Goal: Contribute content: Contribute content

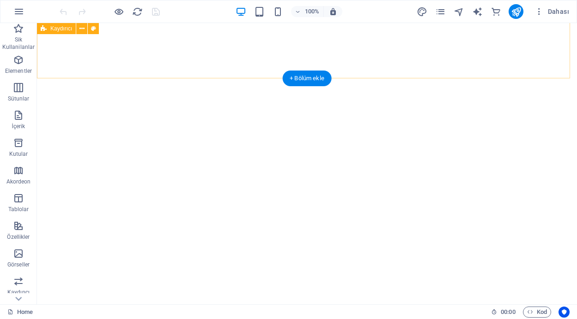
scroll to position [716, 0]
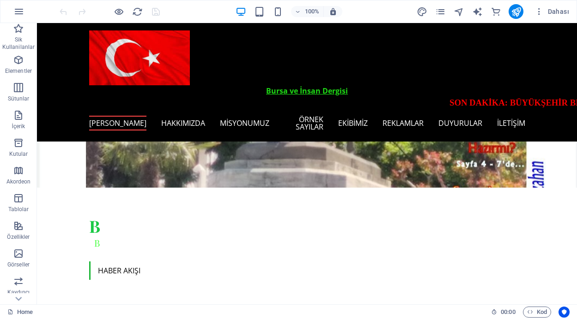
scroll to position [231, 0]
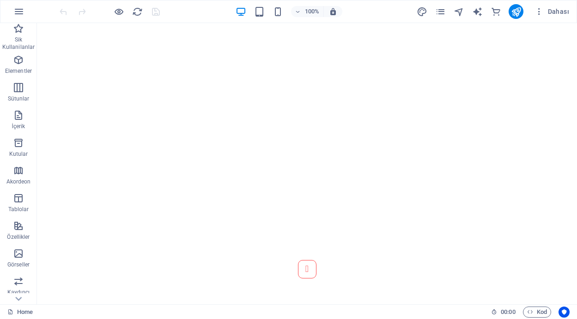
scroll to position [985, 0]
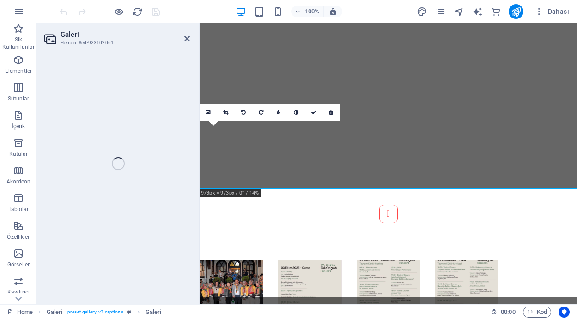
select select "4"
select select "px"
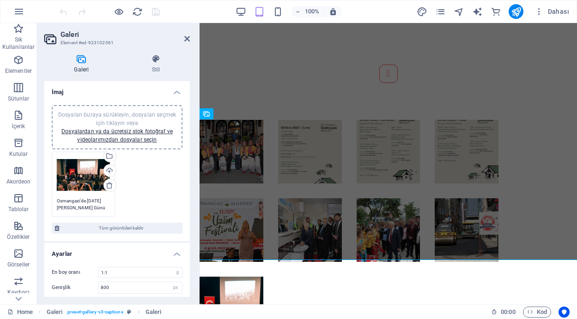
scroll to position [841, 0]
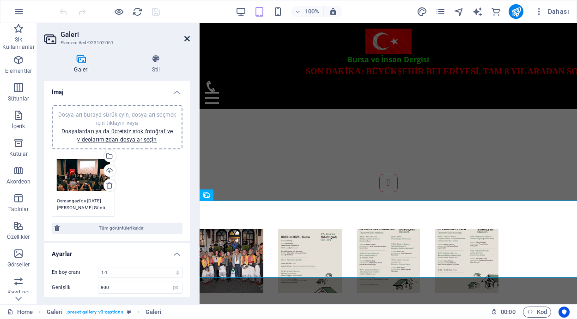
click at [187, 37] on icon at bounding box center [187, 38] width 6 height 7
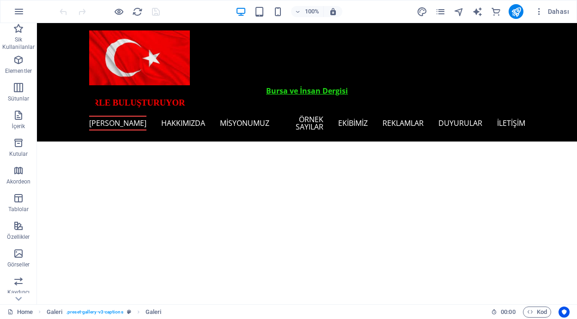
scroll to position [519, 0]
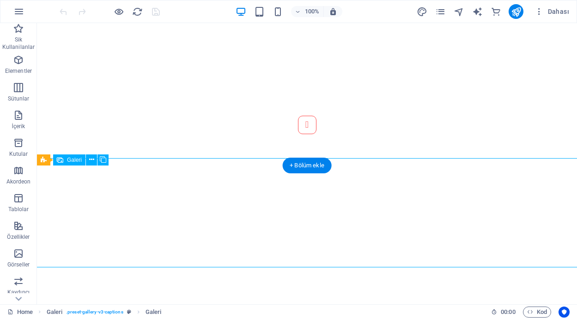
select select "4"
select select "px"
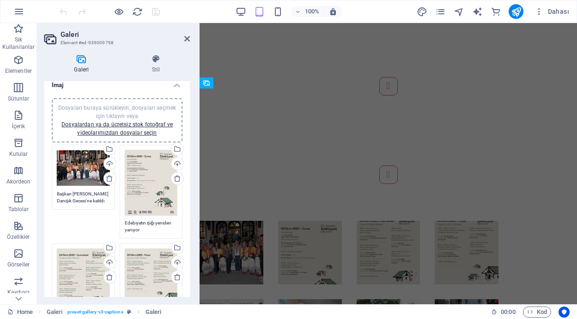
scroll to position [0, 0]
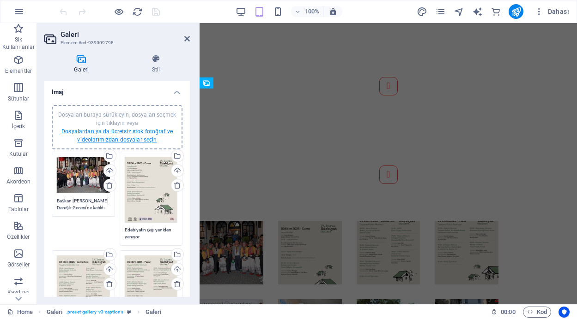
click at [108, 131] on link "Dosyalardan ya da ücretsiz stok fotoğraf ve videolarımızdan dosyalar seçin" at bounding box center [116, 135] width 111 height 15
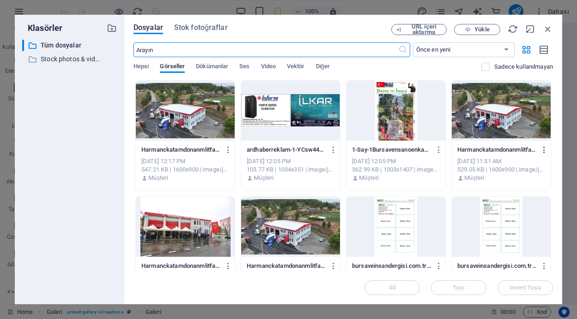
scroll to position [570, 0]
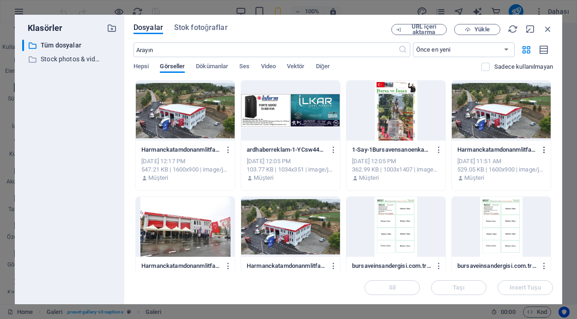
click at [542, 152] on icon "button" at bounding box center [544, 150] width 9 height 8
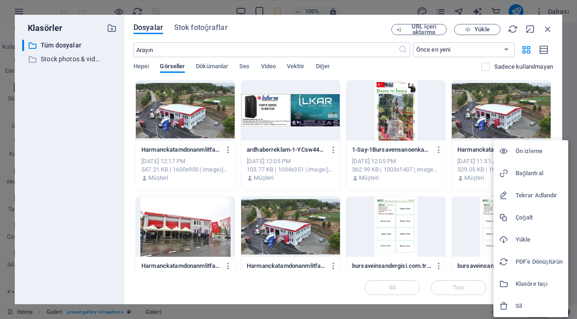
click at [518, 306] on h6 "Sil" at bounding box center [538, 306] width 47 height 11
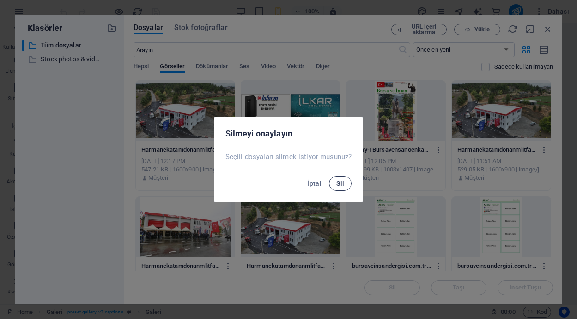
click at [343, 185] on span "Sil" at bounding box center [340, 183] width 8 height 7
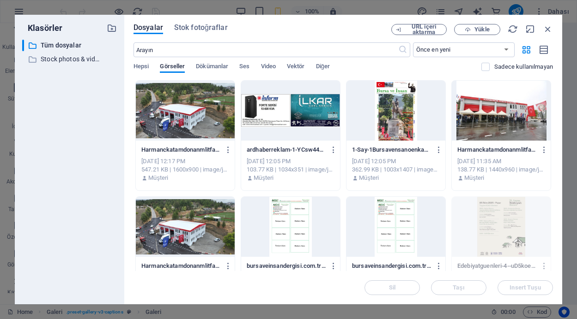
scroll to position [606, 0]
click at [483, 108] on div at bounding box center [500, 111] width 99 height 60
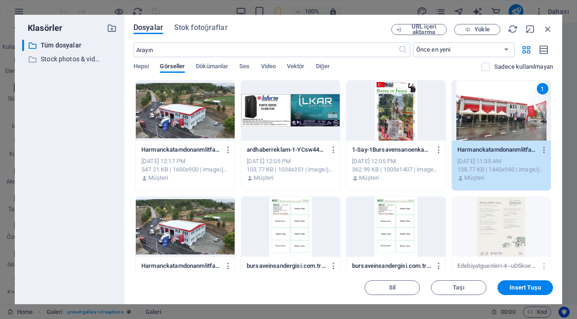
scroll to position [623, 0]
click at [484, 118] on div "1" at bounding box center [500, 111] width 99 height 60
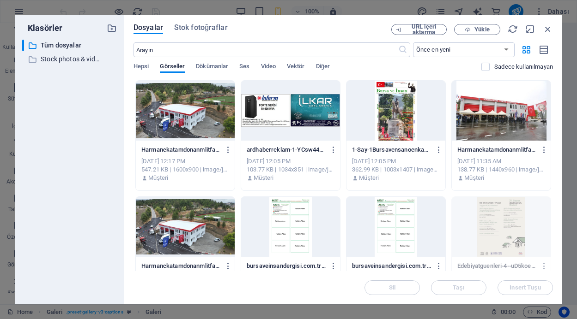
click at [484, 118] on div at bounding box center [500, 111] width 99 height 60
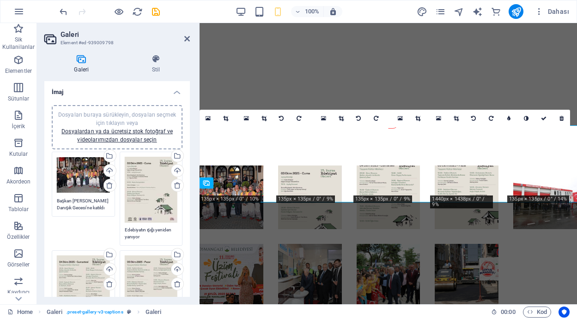
scroll to position [419, 0]
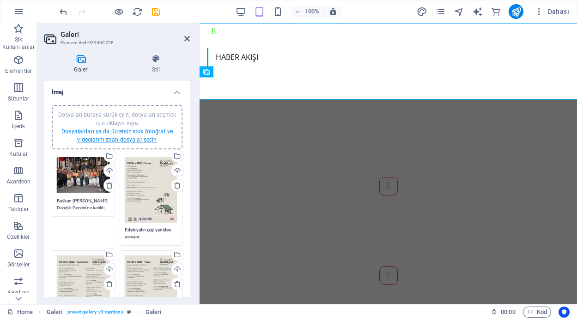
click at [127, 136] on link "Dosyalardan ya da ücretsiz stok fotoğraf ve videolarımızdan dosyalar seçin" at bounding box center [116, 135] width 111 height 15
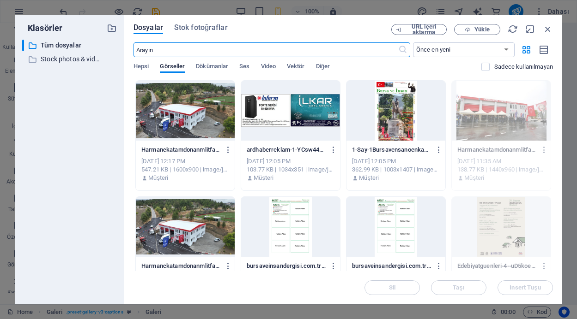
scroll to position [459, 0]
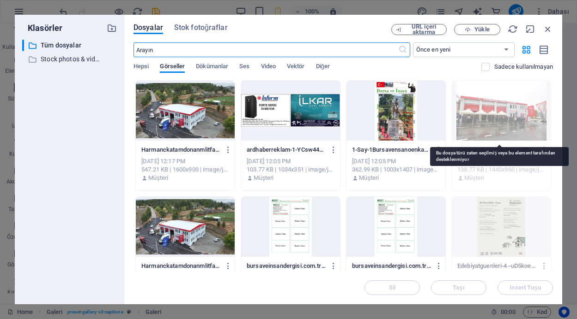
click at [487, 117] on div at bounding box center [500, 111] width 99 height 60
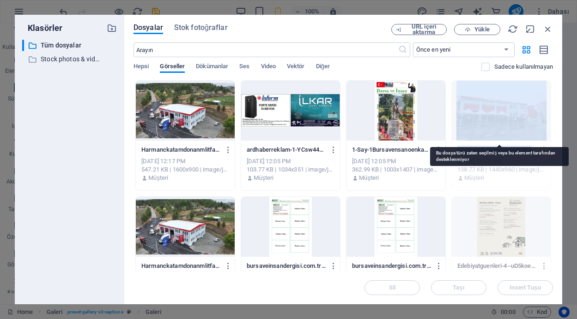
click at [487, 117] on div at bounding box center [500, 111] width 99 height 60
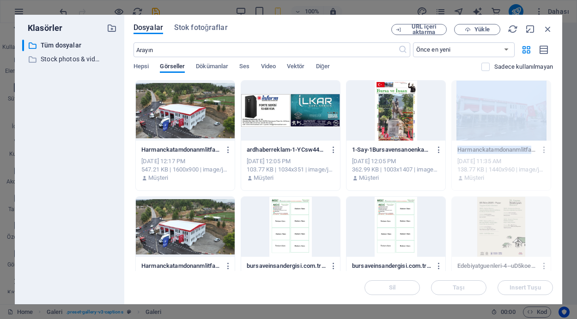
drag, startPoint x: 485, startPoint y: 118, endPoint x: 506, endPoint y: 133, distance: 25.9
click at [506, 133] on div at bounding box center [500, 111] width 99 height 60
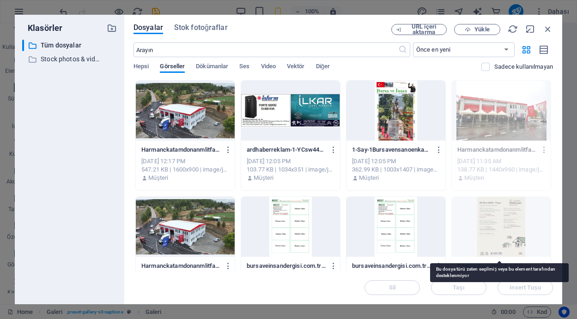
scroll to position [527, 0]
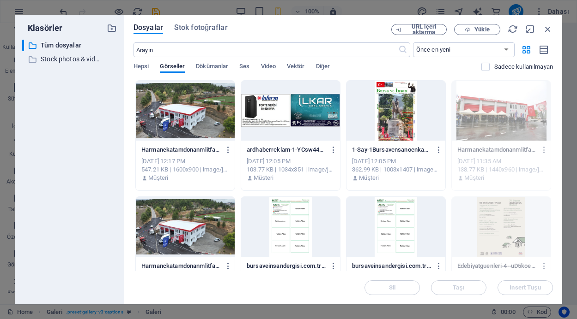
click at [202, 116] on div at bounding box center [185, 111] width 99 height 60
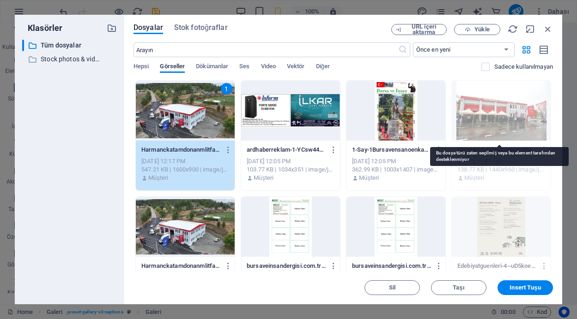
click at [461, 116] on div at bounding box center [500, 111] width 99 height 60
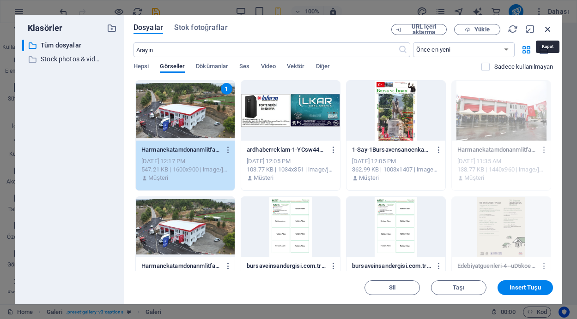
click at [548, 30] on icon "button" at bounding box center [547, 29] width 10 height 10
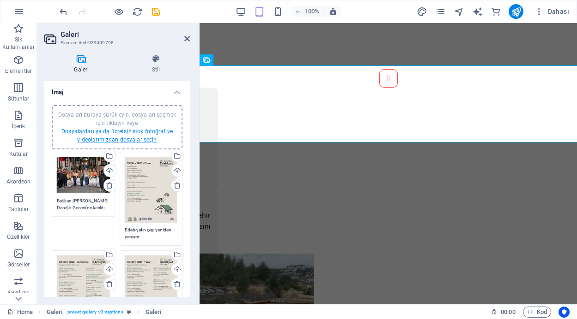
click at [128, 133] on link "Dosyalardan ya da ücretsiz stok fotoğraf ve videolarımızdan dosyalar seçin" at bounding box center [116, 135] width 111 height 15
click at [128, 133] on body "Ardıç Tanıtım ve Yayıncılık Hizmetleri Home Sik Kullanilanlar Elementler Sütunl…" at bounding box center [288, 159] width 577 height 319
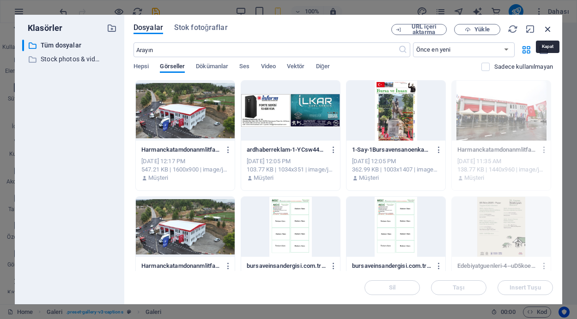
click at [547, 25] on icon "button" at bounding box center [547, 29] width 10 height 10
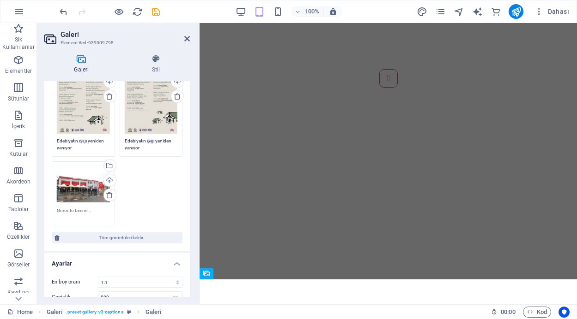
scroll to position [181, 0]
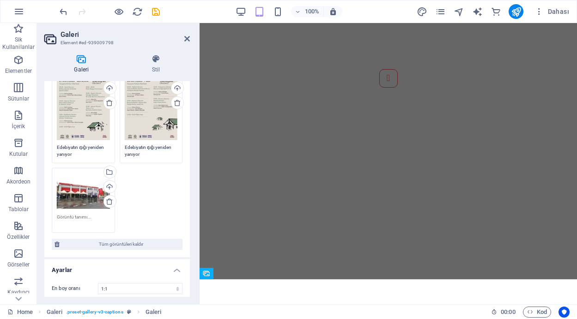
click at [85, 216] on textarea at bounding box center [83, 221] width 53 height 14
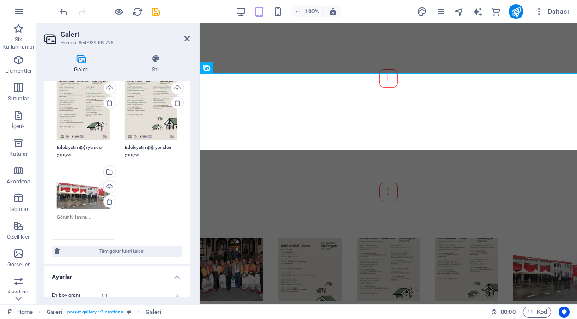
drag, startPoint x: 85, startPoint y: 216, endPoint x: 64, endPoint y: 221, distance: 21.9
click at [64, 221] on textarea at bounding box center [83, 224] width 53 height 21
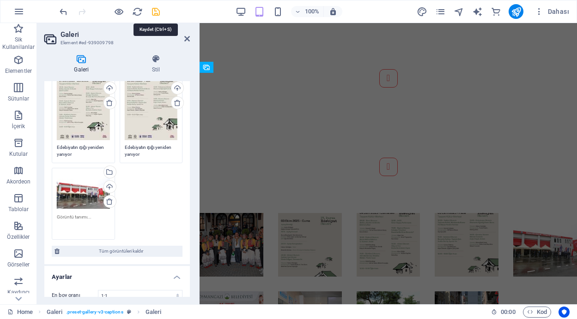
click at [154, 10] on icon "save" at bounding box center [155, 11] width 11 height 11
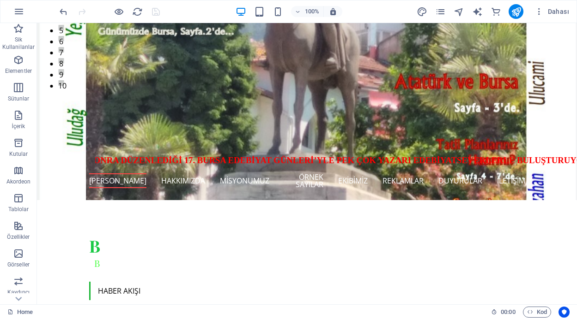
scroll to position [338, 0]
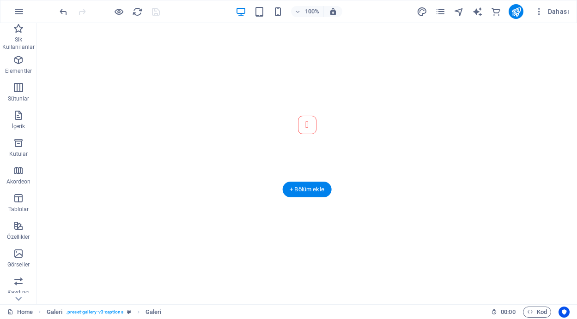
scroll to position [578, 0]
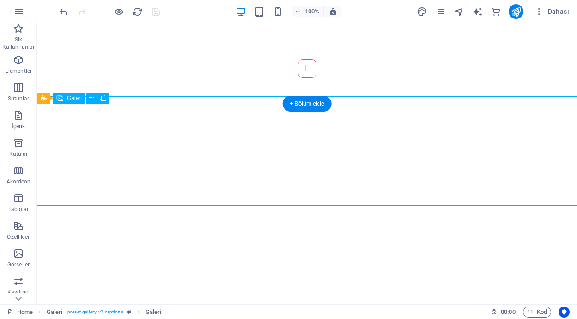
select select "4"
select select "px"
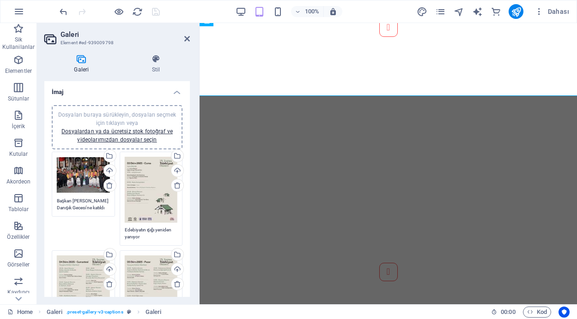
drag, startPoint x: 187, startPoint y: 143, endPoint x: 189, endPoint y: 204, distance: 61.4
click at [189, 204] on div "İmaj Dosyaları buraya sürükleyin, dosyaları seçmek için tıklayın veya Dosyalard…" at bounding box center [116, 189] width 145 height 216
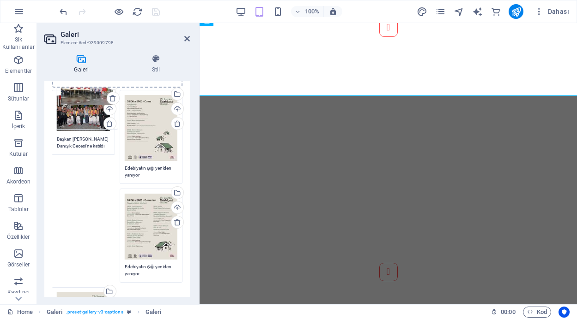
scroll to position [53, 0]
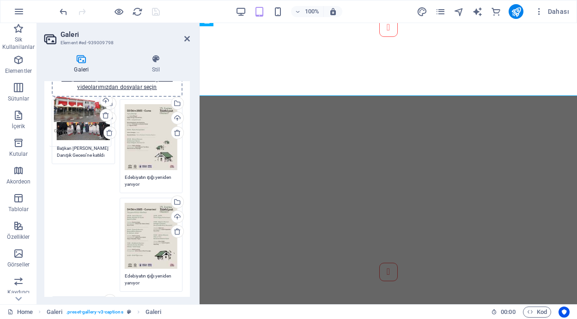
drag, startPoint x: 77, startPoint y: 192, endPoint x: 74, endPoint y: 108, distance: 83.6
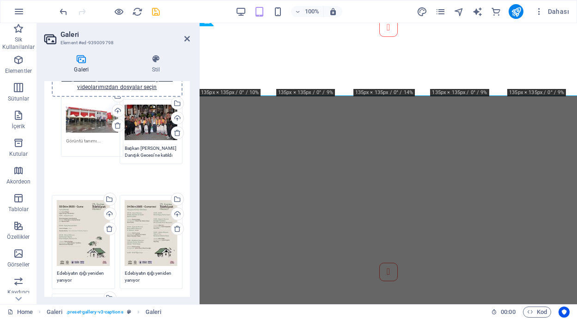
drag, startPoint x: 73, startPoint y: 222, endPoint x: 83, endPoint y: 117, distance: 105.2
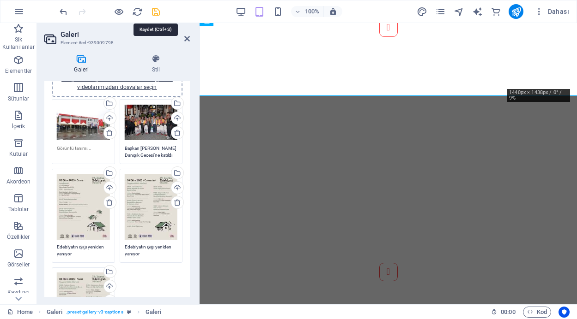
click at [156, 13] on icon "save" at bounding box center [155, 11] width 11 height 11
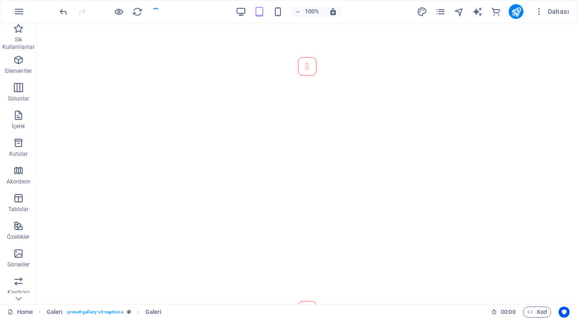
scroll to position [582, 0]
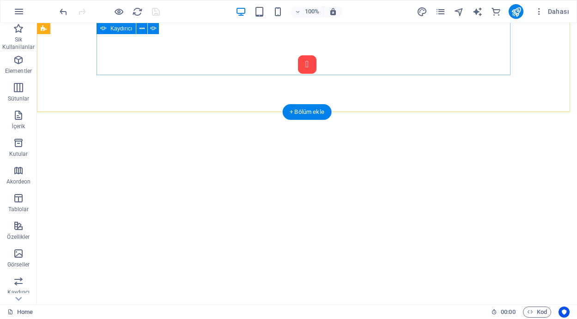
click at [298, 66] on button "Content Slider" at bounding box center [307, 64] width 18 height 18
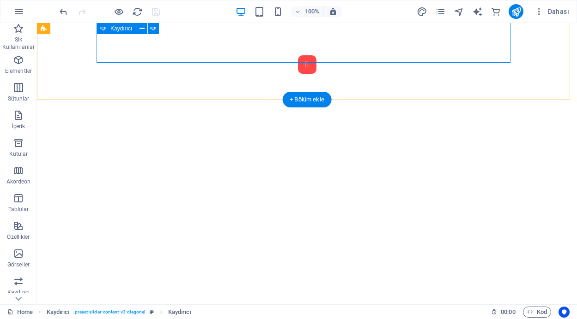
click at [298, 57] on button "Content Slider" at bounding box center [307, 64] width 18 height 18
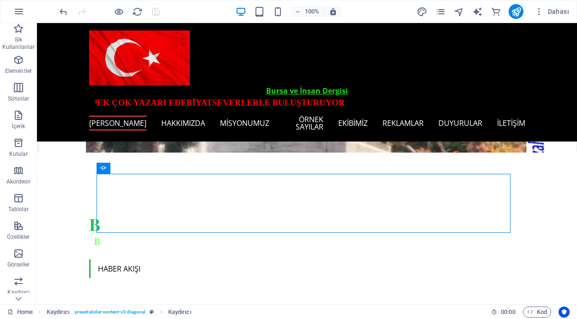
scroll to position [90, 0]
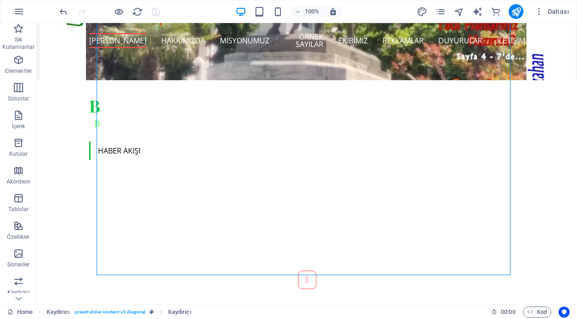
scroll to position [406, 0]
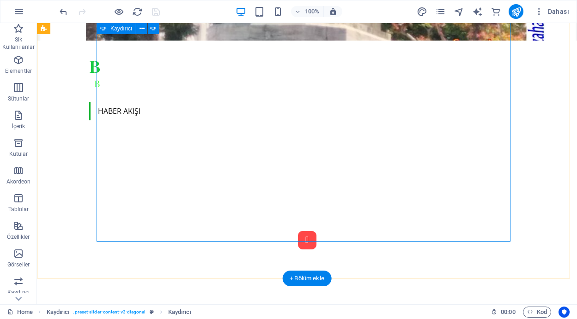
click at [298, 236] on button "Content Slider" at bounding box center [307, 240] width 18 height 18
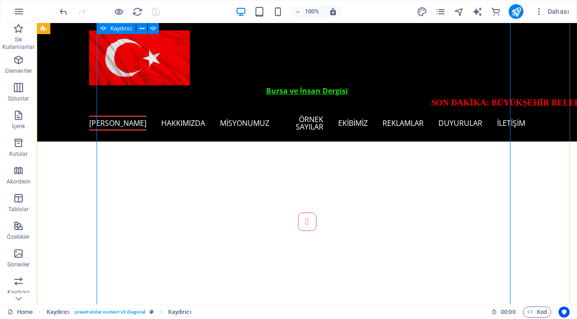
scroll to position [387, 0]
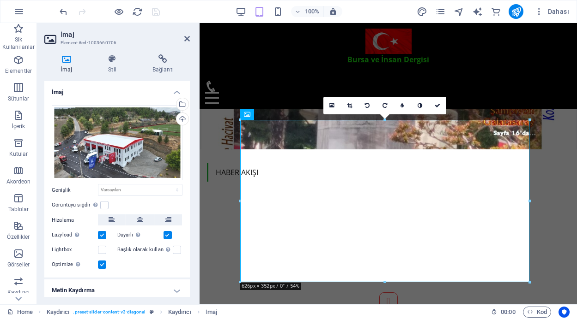
scroll to position [243, 0]
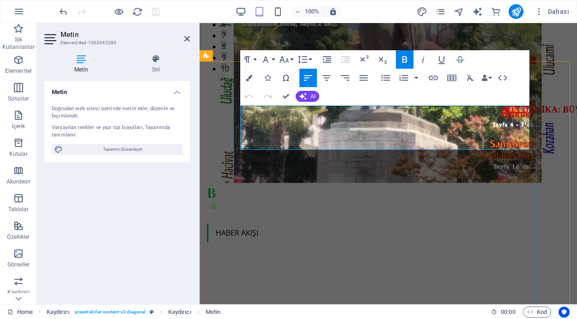
drag, startPoint x: 404, startPoint y: 111, endPoint x: 242, endPoint y: 111, distance: 161.6
copy strong "HARMANCIK'A TAM DONANIMLI İTFAİYE BİNASI"
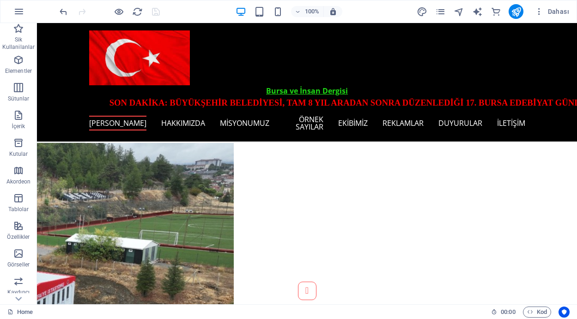
scroll to position [609, 0]
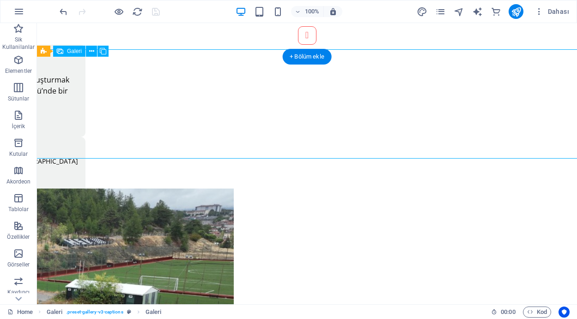
select select "4"
select select "px"
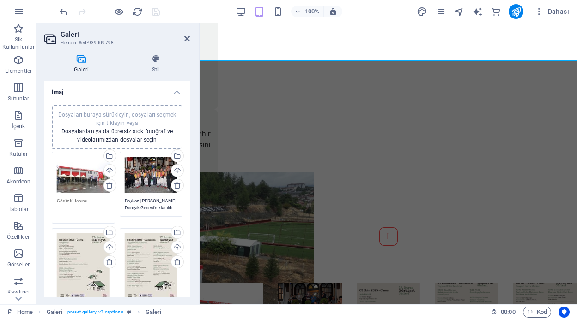
click at [83, 201] on textarea at bounding box center [83, 208] width 53 height 21
paste textarea "HARMANCIK'A TAM DONANIMLI İTFAİYE BİNASI"
type textarea "HARMANCIK'A TAM DONANIMLI İTFAİYE BİNASI"
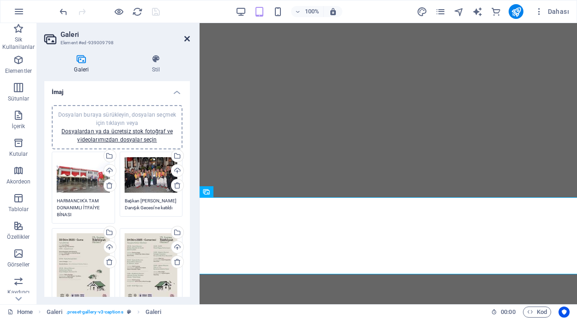
click at [188, 37] on icon at bounding box center [187, 38] width 6 height 7
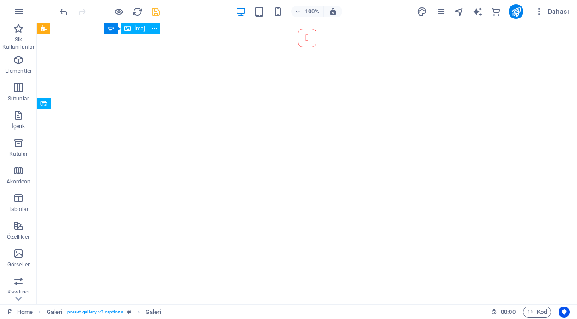
scroll to position [841, 0]
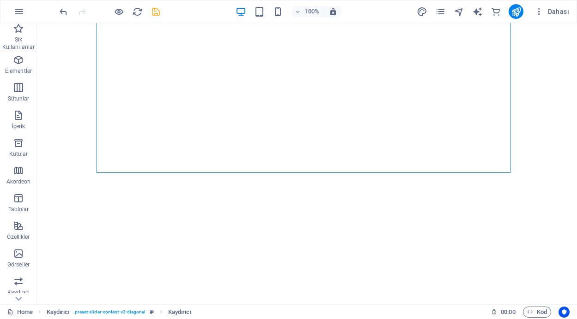
scroll to position [748, 0]
click at [515, 10] on icon "publish" at bounding box center [516, 11] width 11 height 11
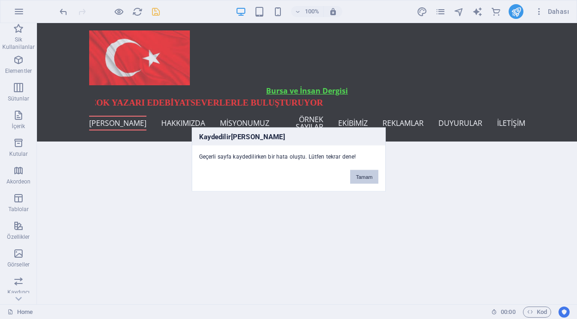
scroll to position [475, 0]
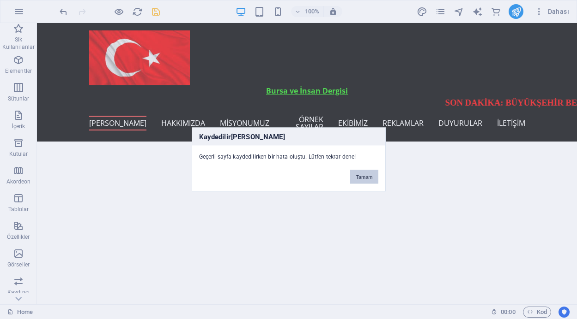
click at [360, 174] on button "Tamam" at bounding box center [364, 177] width 28 height 14
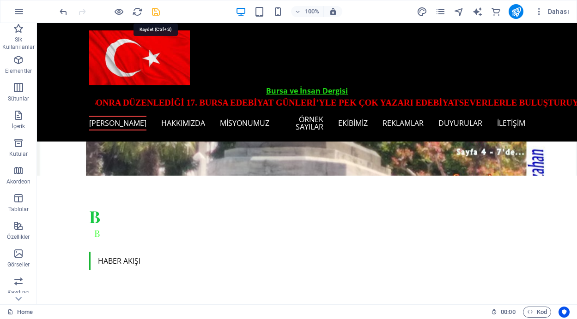
scroll to position [231, 0]
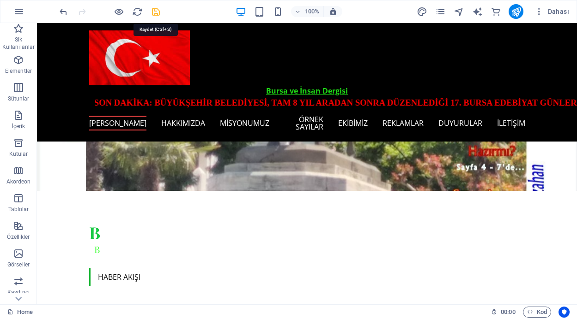
click at [155, 12] on icon "save" at bounding box center [155, 11] width 11 height 11
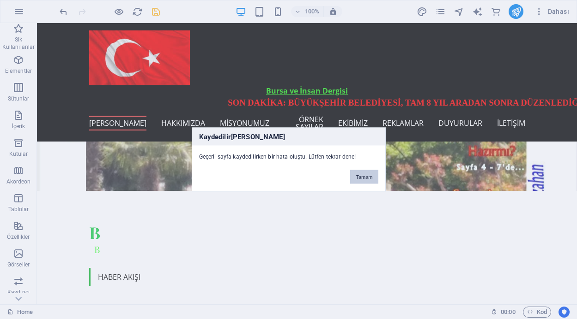
click at [361, 178] on button "Tamam" at bounding box center [364, 177] width 28 height 14
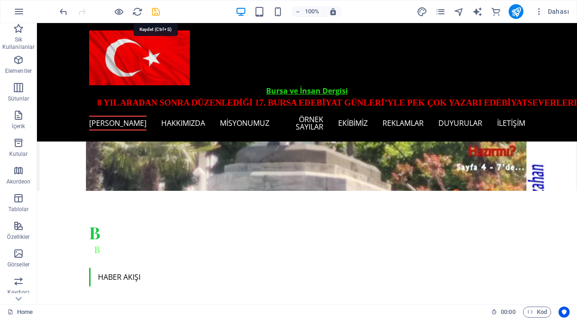
click at [156, 13] on icon "save" at bounding box center [155, 11] width 11 height 11
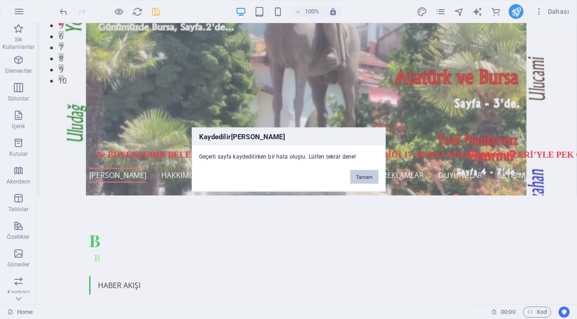
drag, startPoint x: 357, startPoint y: 177, endPoint x: 320, endPoint y: 154, distance: 43.5
click at [357, 177] on button "Tamam" at bounding box center [364, 177] width 28 height 14
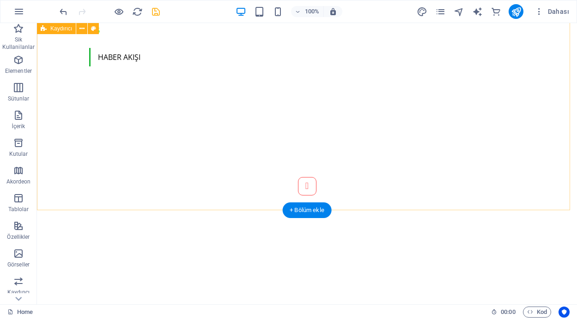
scroll to position [472, 0]
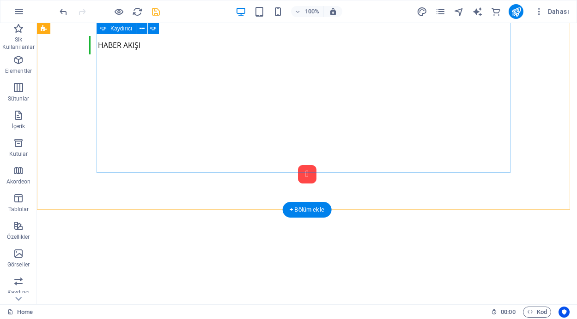
click at [298, 168] on button "Content Slider" at bounding box center [307, 174] width 18 height 18
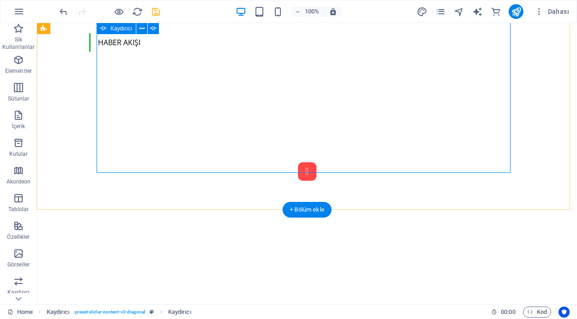
click at [298, 166] on button "Content Slider" at bounding box center [307, 171] width 18 height 18
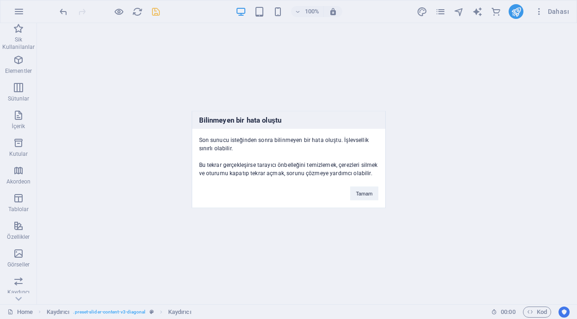
scroll to position [695, 0]
drag, startPoint x: 573, startPoint y: 75, endPoint x: 613, endPoint y: 96, distance: 45.2
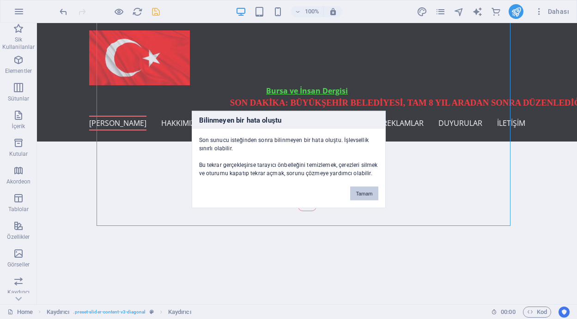
scroll to position [422, 0]
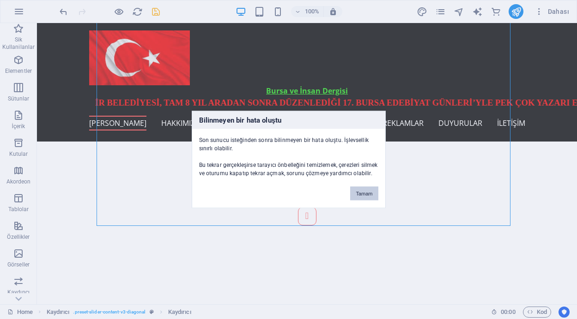
click at [362, 192] on button "Tamam" at bounding box center [364, 194] width 28 height 14
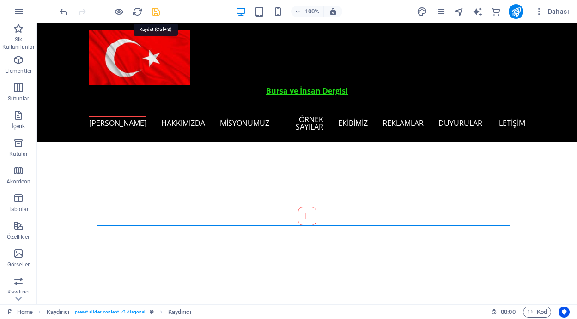
click at [157, 9] on icon "save" at bounding box center [155, 11] width 11 height 11
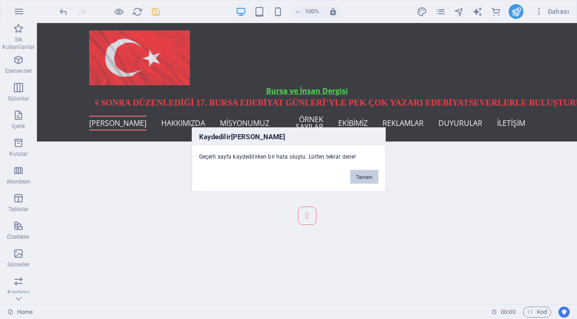
click at [366, 176] on button "Tamam" at bounding box center [364, 177] width 28 height 14
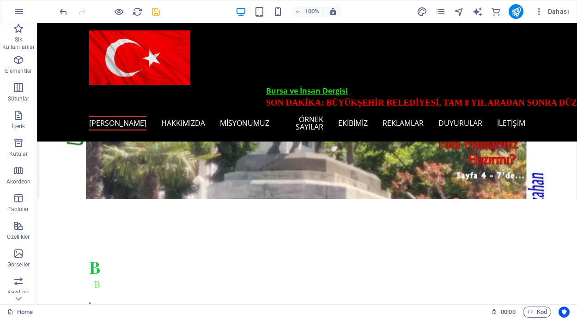
scroll to position [178, 0]
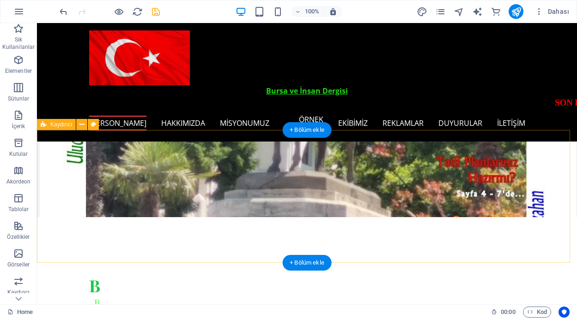
drag, startPoint x: 525, startPoint y: 24, endPoint x: 558, endPoint y: 198, distance: 176.6
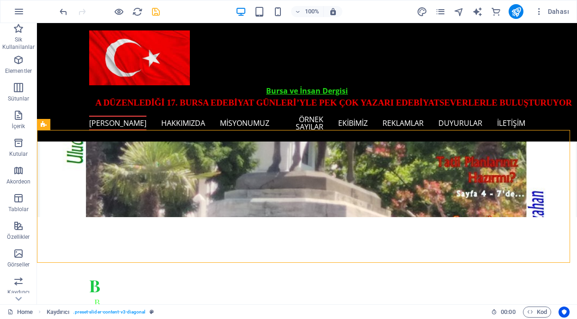
click at [144, 12] on div at bounding box center [109, 11] width 103 height 15
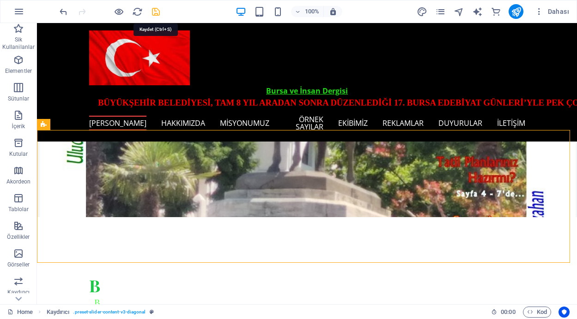
click at [156, 11] on icon "save" at bounding box center [155, 11] width 11 height 11
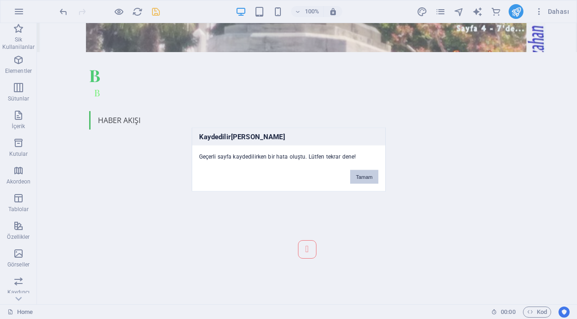
drag, startPoint x: 366, startPoint y: 177, endPoint x: 326, endPoint y: 154, distance: 45.8
click at [366, 177] on button "Tamam" at bounding box center [364, 177] width 28 height 14
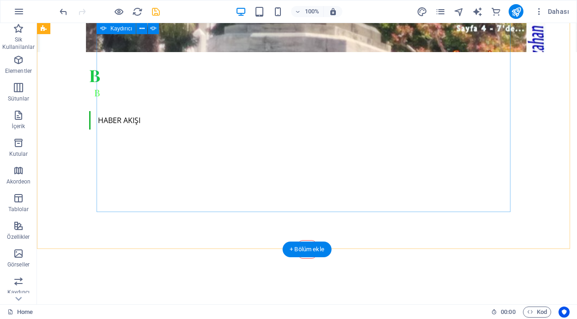
scroll to position [419, 0]
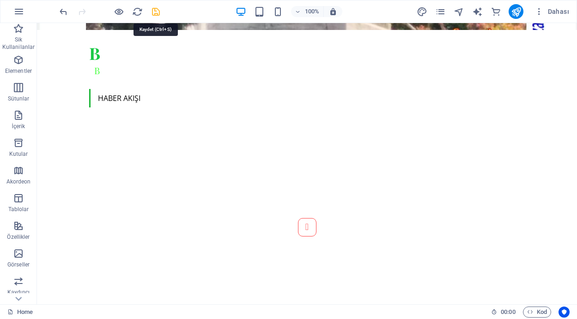
click at [153, 12] on icon "save" at bounding box center [155, 11] width 11 height 11
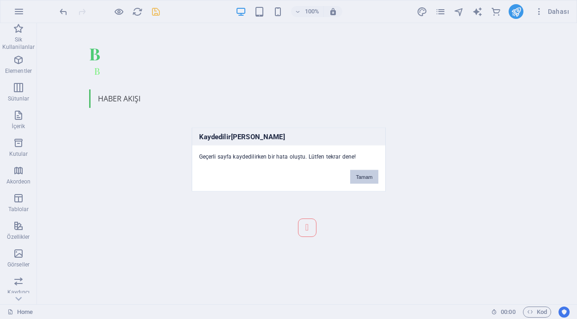
click at [361, 177] on button "Tamam" at bounding box center [364, 177] width 28 height 14
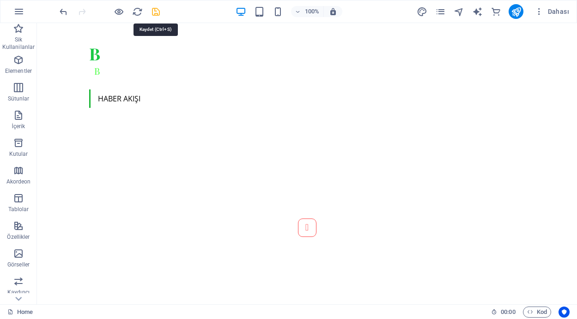
click at [153, 10] on icon "save" at bounding box center [155, 11] width 11 height 11
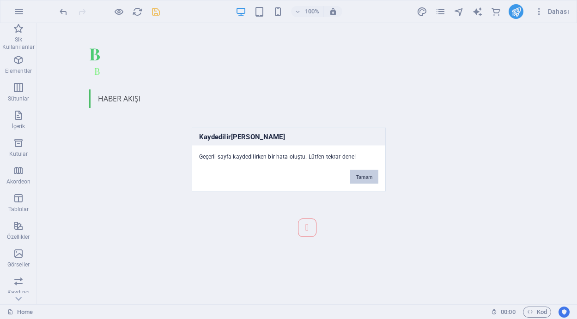
click at [362, 179] on button "Tamam" at bounding box center [364, 177] width 28 height 14
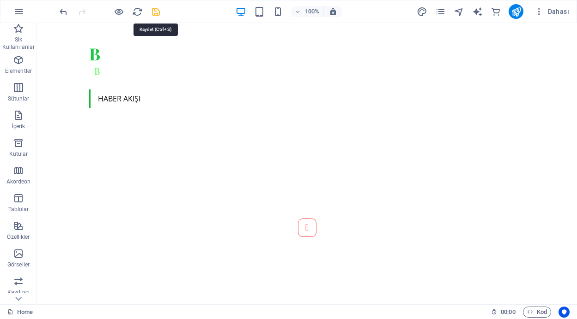
click at [160, 13] on icon "save" at bounding box center [155, 11] width 11 height 11
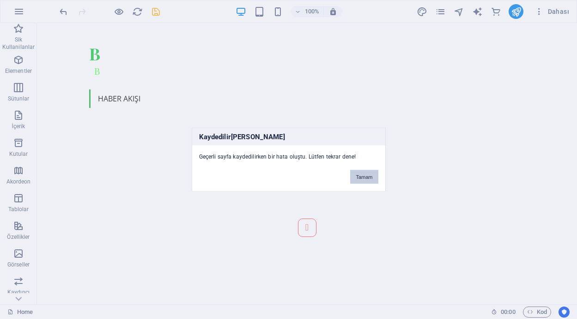
drag, startPoint x: 367, startPoint y: 176, endPoint x: 330, endPoint y: 154, distance: 43.5
click at [367, 176] on button "Tamam" at bounding box center [364, 177] width 28 height 14
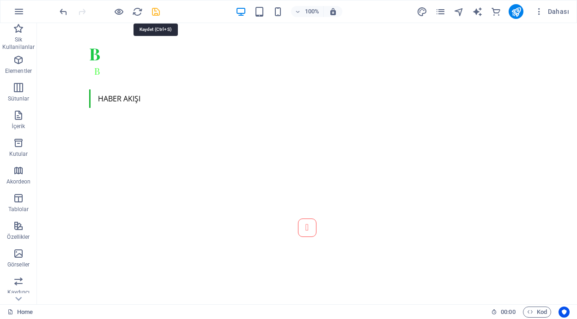
click at [155, 11] on icon "save" at bounding box center [155, 11] width 11 height 11
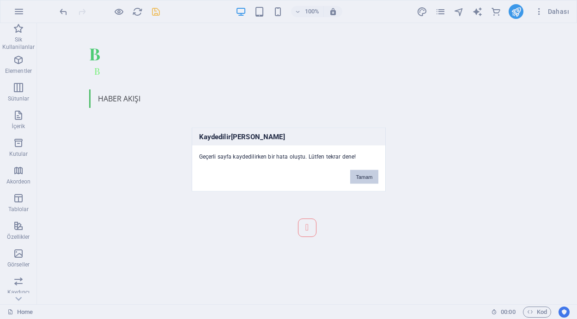
click at [364, 180] on button "Tamam" at bounding box center [364, 177] width 28 height 14
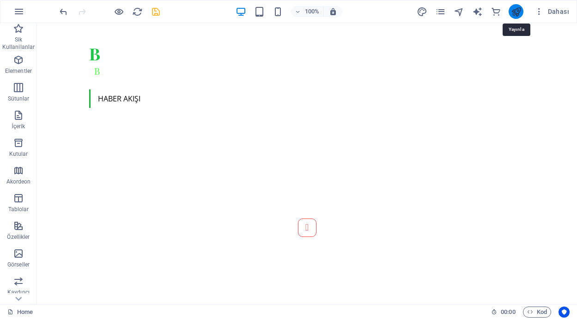
click at [518, 9] on icon "publish" at bounding box center [516, 11] width 11 height 11
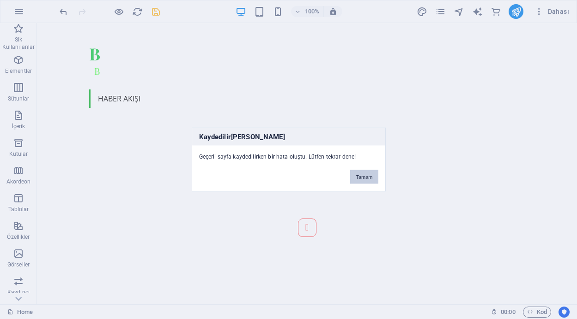
click at [357, 176] on button "Tamam" at bounding box center [364, 177] width 28 height 14
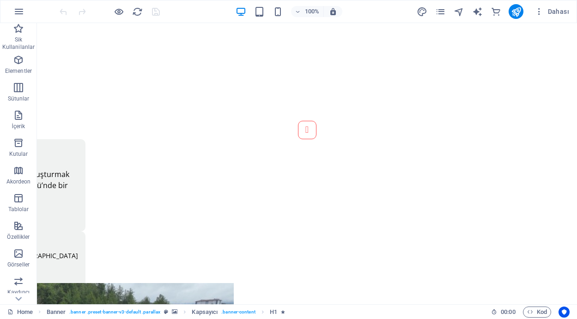
scroll to position [563, 0]
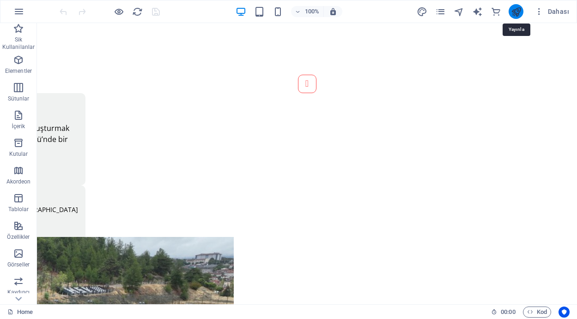
click at [518, 10] on icon "publish" at bounding box center [516, 11] width 11 height 11
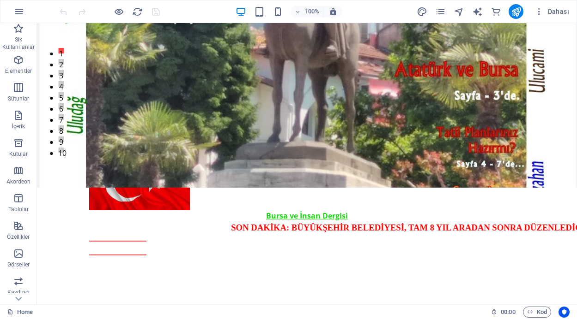
scroll to position [47, 0]
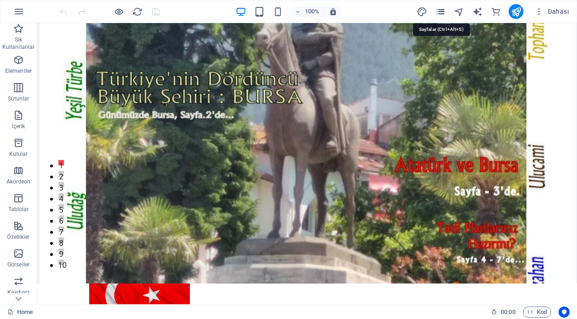
click at [438, 12] on icon "pages" at bounding box center [440, 11] width 11 height 11
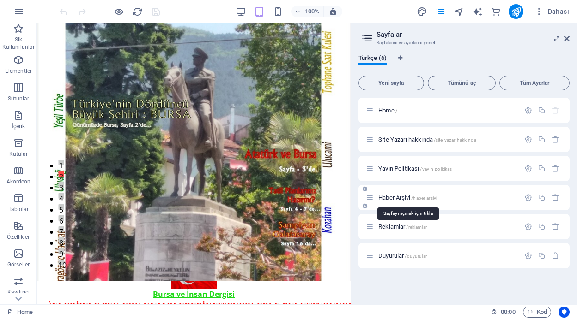
click at [389, 199] on span "Haber Arşivi /haber-arsivi" at bounding box center [407, 197] width 59 height 7
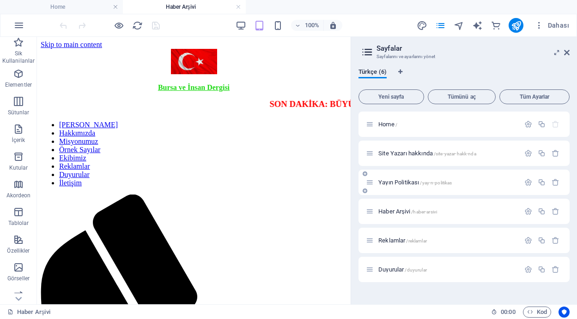
scroll to position [0, 0]
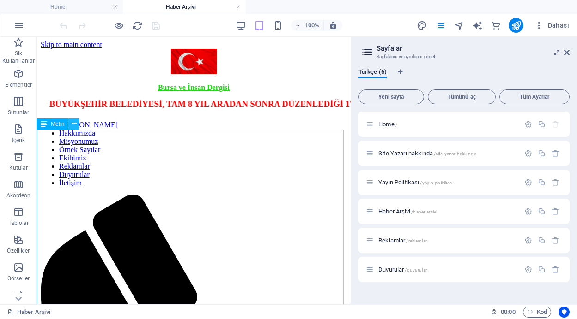
click at [73, 123] on icon at bounding box center [74, 124] width 5 height 10
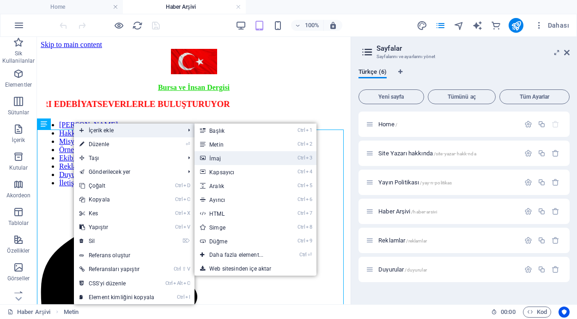
click at [216, 160] on link "Ctrl 3 İmaj" at bounding box center [237, 158] width 87 height 14
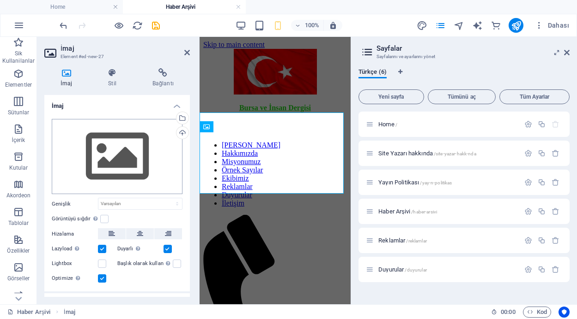
scroll to position [1321, 0]
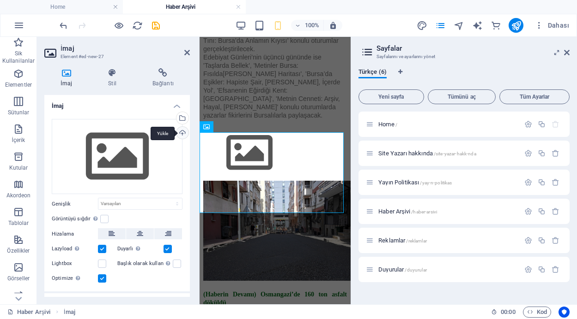
click at [181, 134] on div "Yükle" at bounding box center [181, 134] width 14 height 14
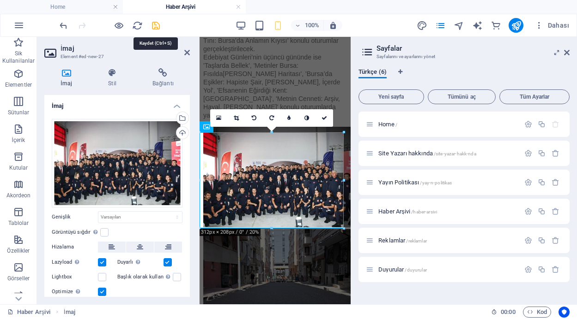
click at [155, 25] on icon "save" at bounding box center [155, 25] width 11 height 11
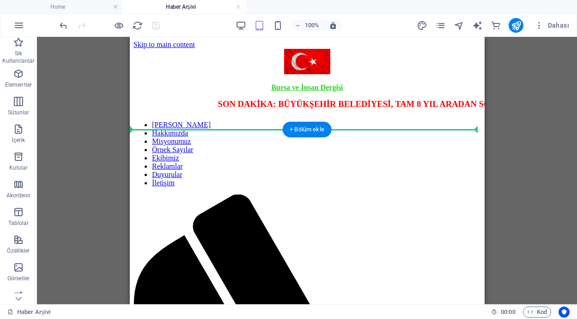
drag, startPoint x: 349, startPoint y: 177, endPoint x: 330, endPoint y: 132, distance: 49.6
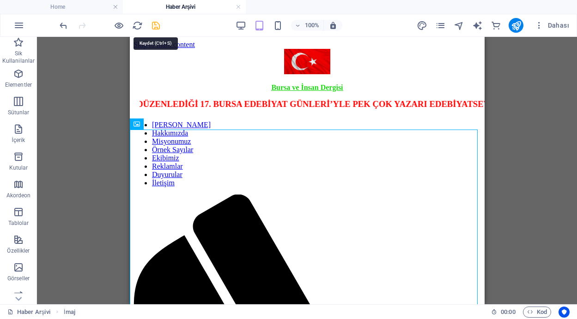
click at [154, 26] on icon "save" at bounding box center [155, 25] width 11 height 11
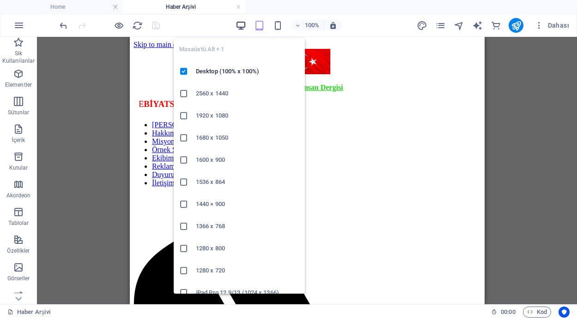
click at [238, 24] on icon "button" at bounding box center [240, 25] width 11 height 11
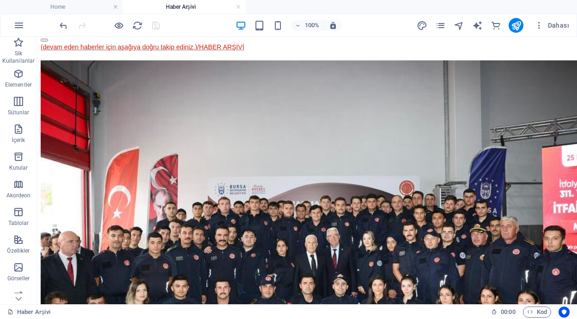
scroll to position [895, 0]
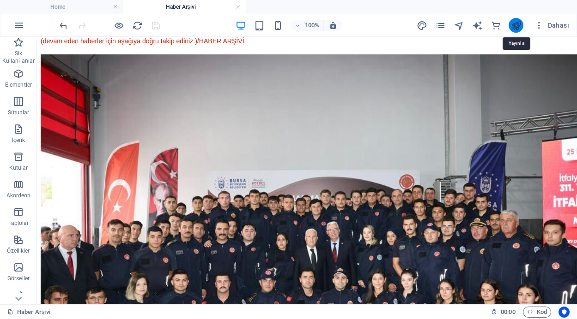
click at [515, 24] on icon "publish" at bounding box center [516, 25] width 11 height 11
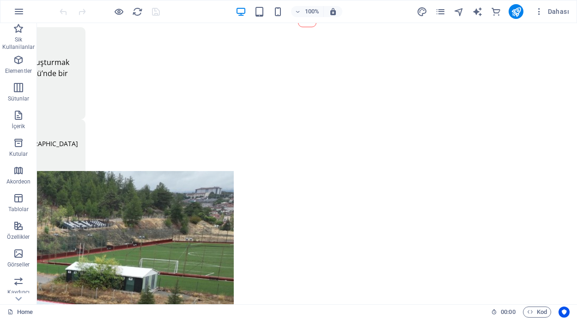
scroll to position [629, 0]
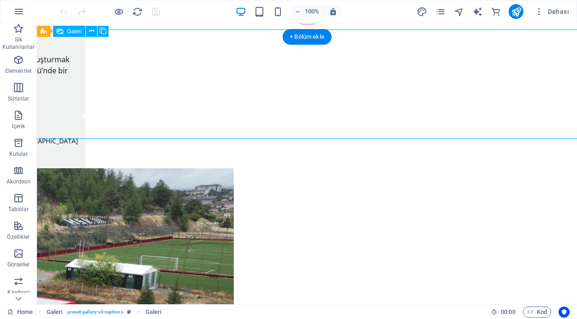
select select "4"
select select "px"
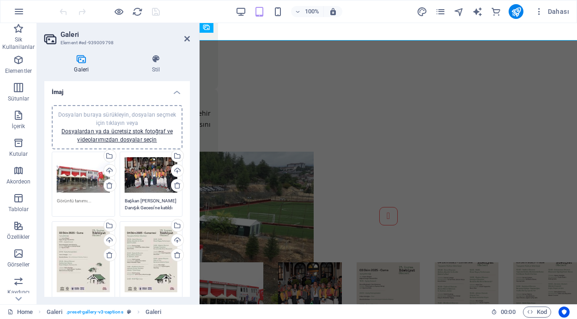
click at [84, 204] on textarea at bounding box center [83, 205] width 53 height 14
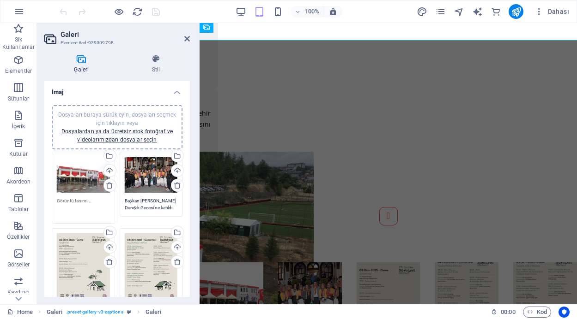
paste textarea "HARMANCIK'A TAM DONANIMLI İTFAİYE BİNASI"
type textarea "HARMANCIK'A TAM DONANIMLI İTFAİYE BİNASI"
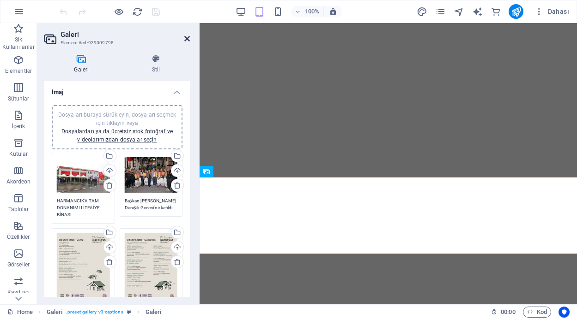
click at [185, 38] on icon at bounding box center [187, 38] width 6 height 7
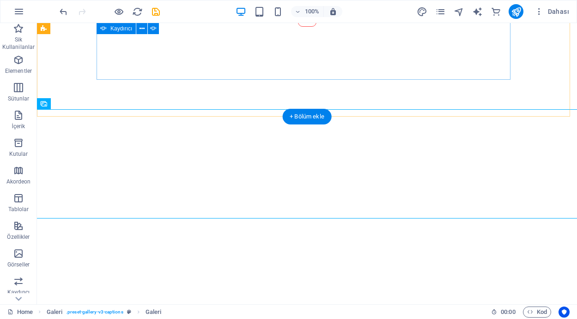
scroll to position [841, 0]
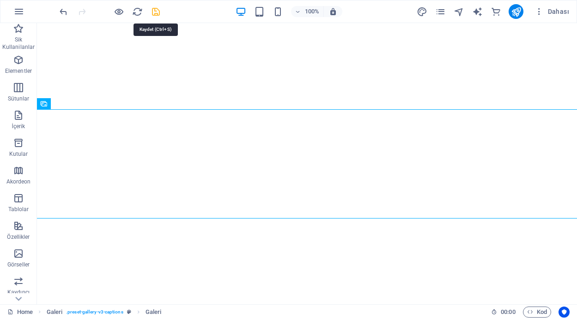
click at [154, 9] on icon "save" at bounding box center [155, 11] width 11 height 11
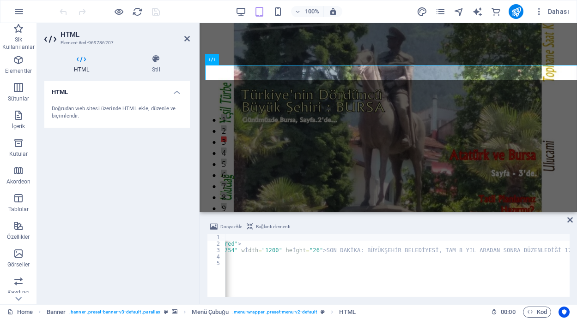
scroll to position [0, 288]
click at [331, 251] on div "< p class = "MsoNormal" style = "margin-left:10.0pt" > < b > < span style = "fo…" at bounding box center [446, 271] width 1018 height 74
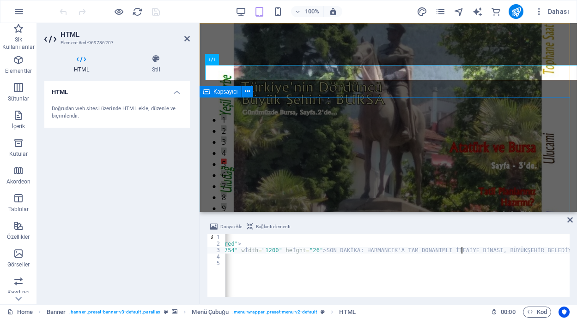
scroll to position [0, 42]
click at [455, 253] on div "< p class = "MsoNormal" style = "margin-left:10.0pt" > < b > < span style = "fo…" at bounding box center [511, 271] width 1148 height 74
type textarea "<marquee scrolldelay="50" scrollamount="12" width="1200" height="26" msambientc…"
click at [570, 219] on icon at bounding box center [570, 219] width 6 height 7
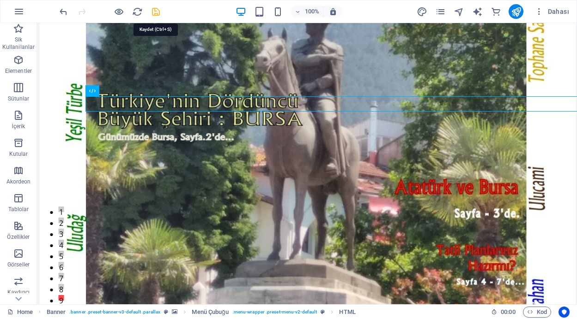
click at [156, 12] on icon "save" at bounding box center [155, 11] width 11 height 11
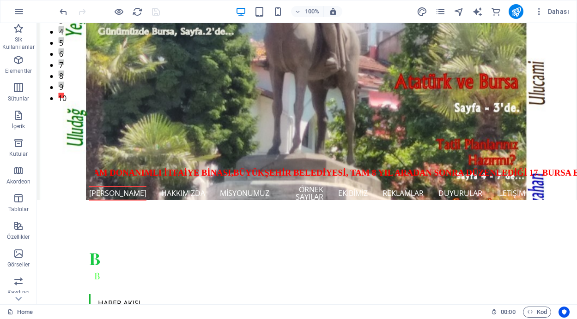
scroll to position [220, 0]
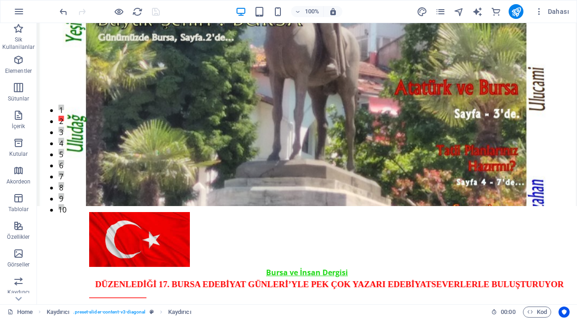
scroll to position [0, 0]
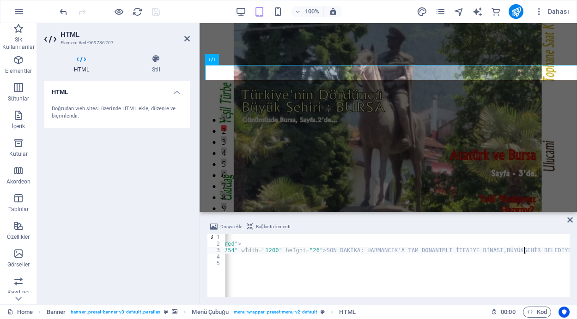
click at [523, 251] on div "< p class = "MsoNormal" style = "margin-left:10.0pt" > < b > < span style = "fo…" at bounding box center [509, 271] width 1145 height 74
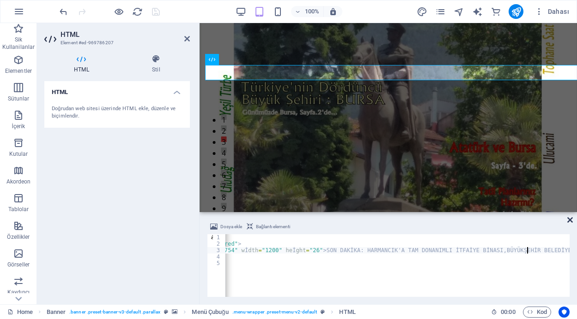
type textarea "<marquee scrolldelay="50" scrollamount="12" width="1200" height="26" msambientc…"
click at [569, 218] on icon at bounding box center [570, 219] width 6 height 7
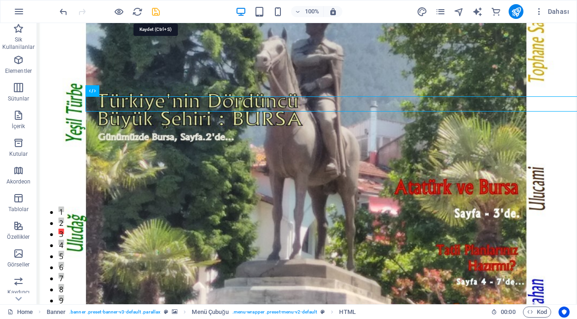
click at [154, 11] on icon "save" at bounding box center [155, 11] width 11 height 11
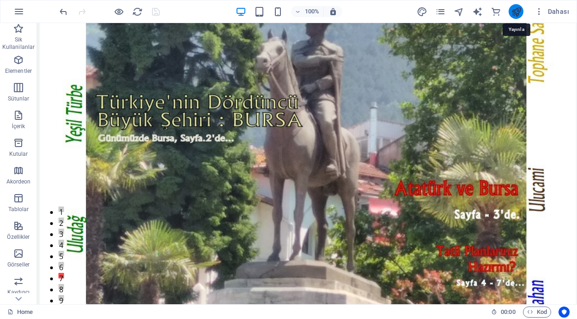
click at [514, 12] on icon "publish" at bounding box center [516, 11] width 11 height 11
